Goal: Task Accomplishment & Management: Manage account settings

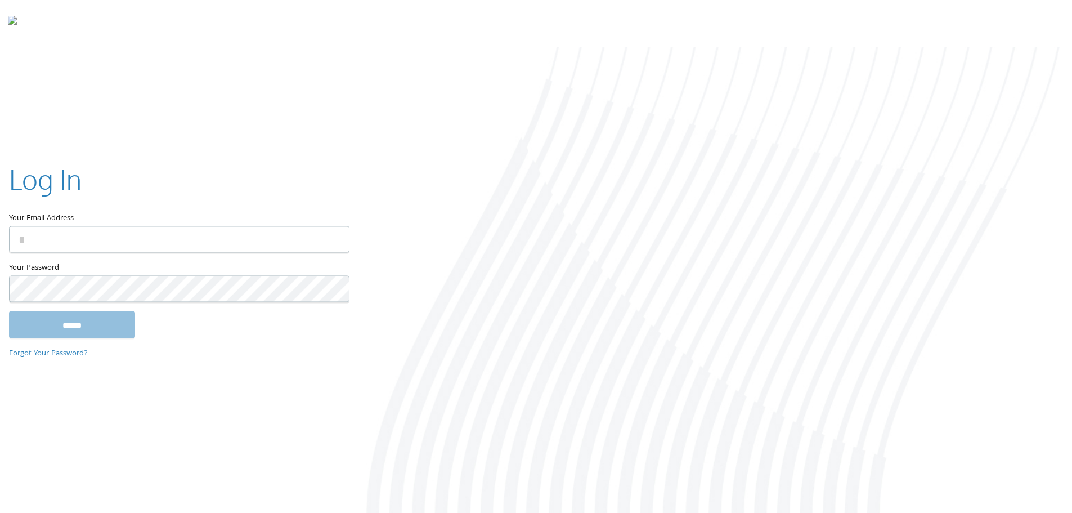
click at [63, 243] on input "Your Email Address" at bounding box center [179, 239] width 340 height 26
click at [0, 512] on com-1password-button at bounding box center [0, 515] width 0 height 0
click at [100, 243] on input "Your Email Address" at bounding box center [179, 239] width 340 height 26
click at [0, 512] on com-1password-button at bounding box center [0, 515] width 0 height 0
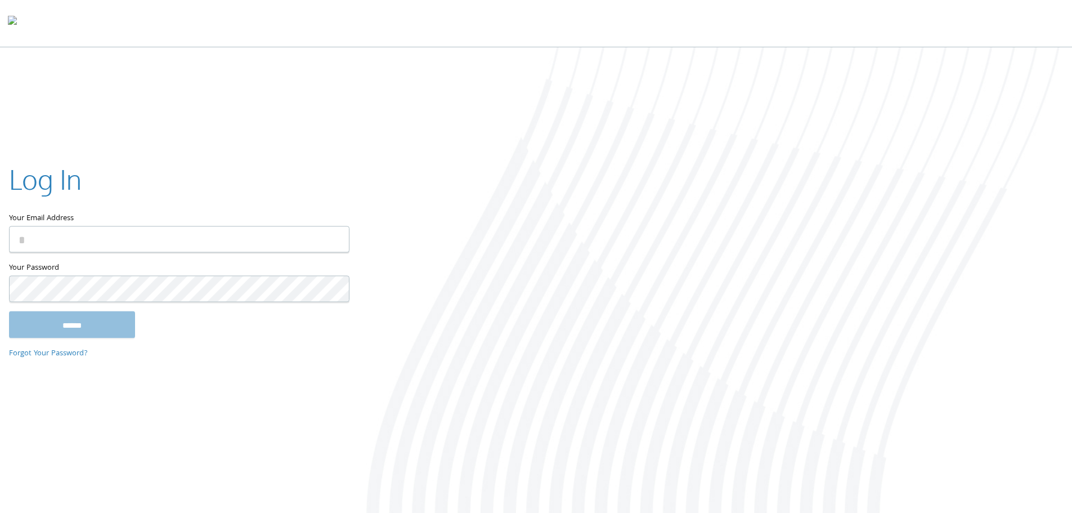
click at [225, 244] on input "Your Email Address" at bounding box center [179, 239] width 340 height 26
type input "**********"
